Goal: Information Seeking & Learning: Learn about a topic

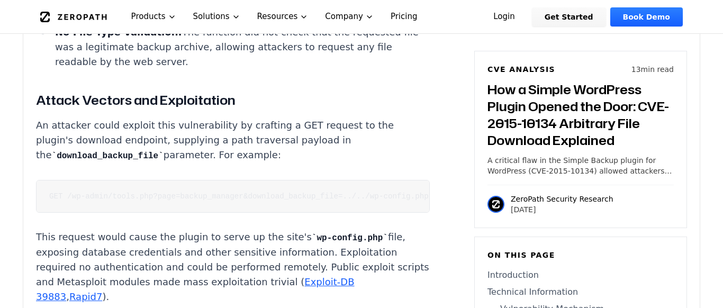
scroll to position [1788, 0]
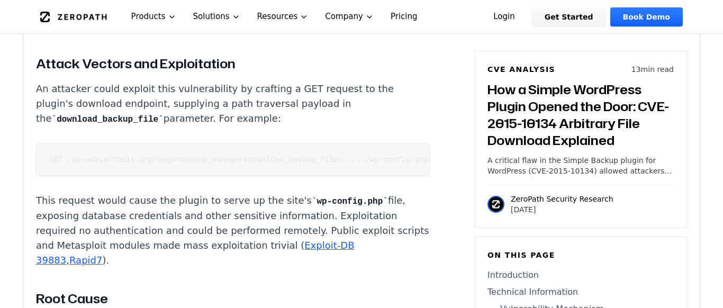
click at [335, 156] on code "GET /wp-admin/tools.php?page=backup_manager&download_backup_file=../../wp-confi…" at bounding box center [238, 160] width 379 height 8
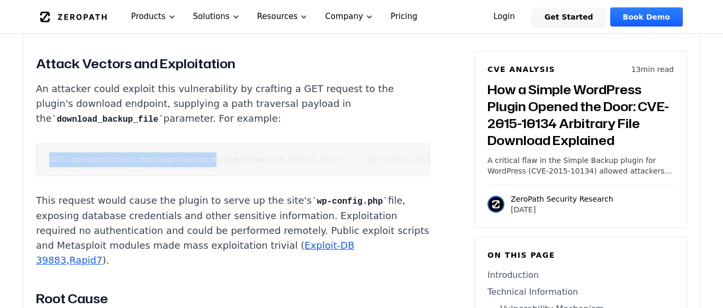
drag, startPoint x: 49, startPoint y: 141, endPoint x: 214, endPoint y: 143, distance: 165.1
click at [214, 156] on code "GET /wp-admin/tools.php?page=backup_manager&download_backup_file=../../wp-confi…" at bounding box center [238, 160] width 379 height 8
click at [69, 156] on code "GET /wp-admin/tools.php?page=backup_manager&download_backup_file=../../wp-confi…" at bounding box center [238, 160] width 379 height 8
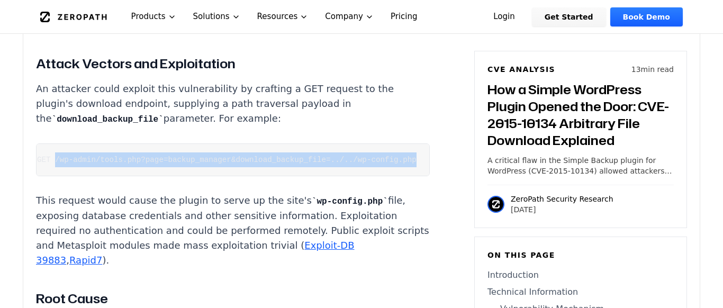
scroll to position [0, 57]
drag, startPoint x: 69, startPoint y: 142, endPoint x: 394, endPoint y: 146, distance: 324.4
click at [394, 146] on pre "GET /wp-admin/tools.php?page=backup_manager&download_backup_file=../../wp-confi…" at bounding box center [233, 159] width 394 height 33
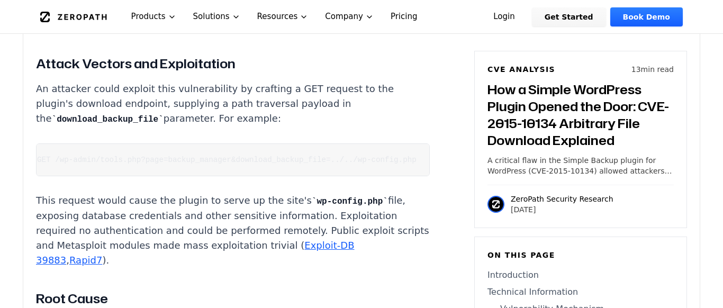
click at [379, 143] on pre "GET /wp-admin/tools.php?page=backup_manager&download_backup_file=../../wp-confi…" at bounding box center [233, 159] width 394 height 33
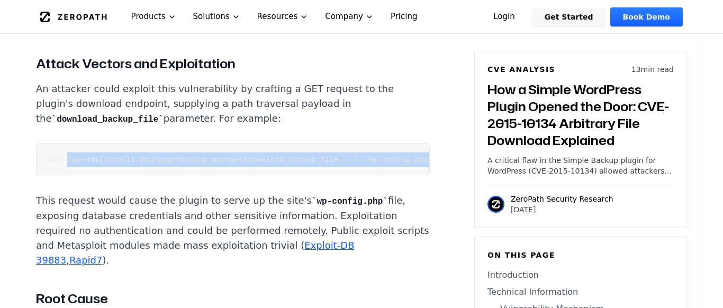
drag, startPoint x: 374, startPoint y: 141, endPoint x: 69, endPoint y: 138, distance: 305.4
click at [69, 143] on pre "GET /wp-admin/tools.php?page=backup_manager&download_backup_file=../../wp-confi…" at bounding box center [233, 159] width 394 height 33
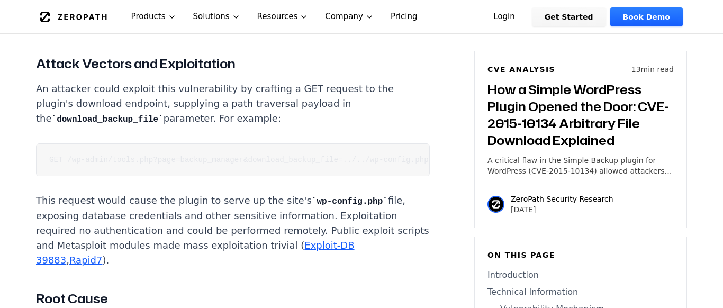
click at [59, 143] on pre "GET /wp-admin/tools.php?page=backup_manager&download_backup_file=../../wp-confi…" at bounding box center [233, 159] width 394 height 33
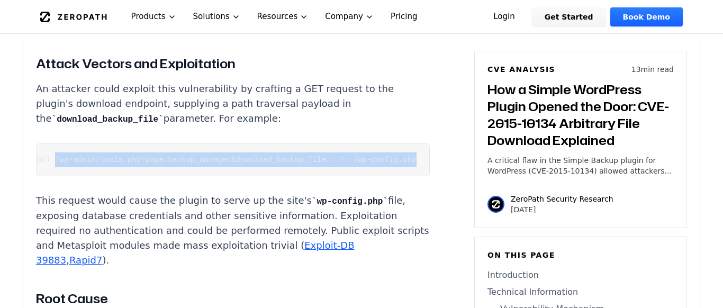
scroll to position [0, 57]
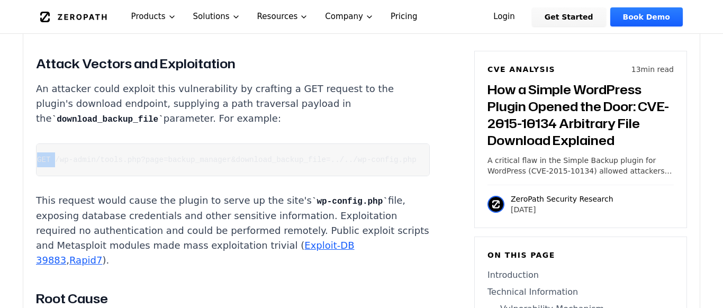
drag, startPoint x: 67, startPoint y: 141, endPoint x: 445, endPoint y: 131, distance: 378.5
click at [430, 143] on pre "GET /wp-admin/tools.php?page=backup_manager&download_backup_file=../../wp-confi…" at bounding box center [233, 159] width 394 height 33
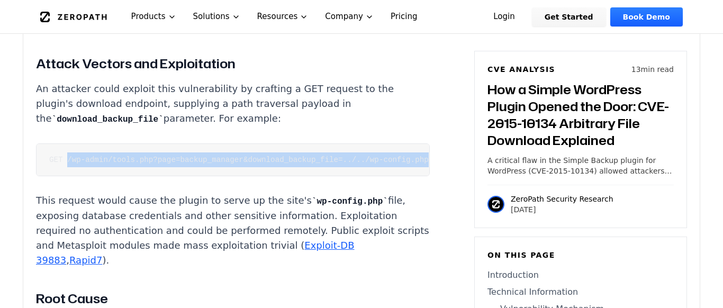
drag, startPoint x: 371, startPoint y: 141, endPoint x: 66, endPoint y: 142, distance: 305.4
click at [66, 156] on code "GET /wp-admin/tools.php?page=backup_manager&download_backup_file=../../wp-confi…" at bounding box center [238, 160] width 379 height 8
copy code "/wp-admin/tools.php?page=backup_manager&download_backup_file=../../wp-config.php"
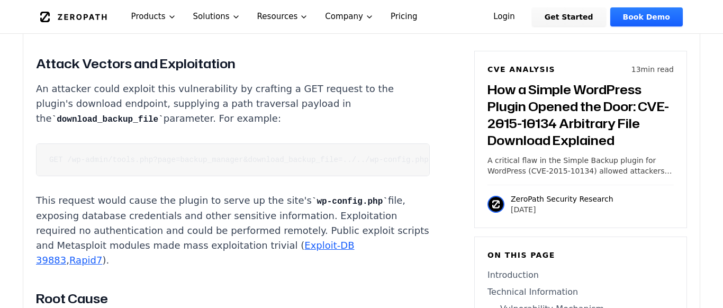
click at [431, 205] on article "How a Simple WordPress Plugin Opened the Door: CVE-2015-10134 Arbitrary File Do…" at bounding box center [248, 224] width 425 height 2530
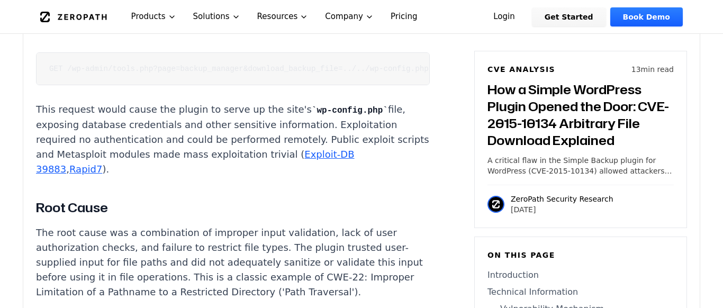
scroll to position [1824, 0]
